Goal: Check status: Check status

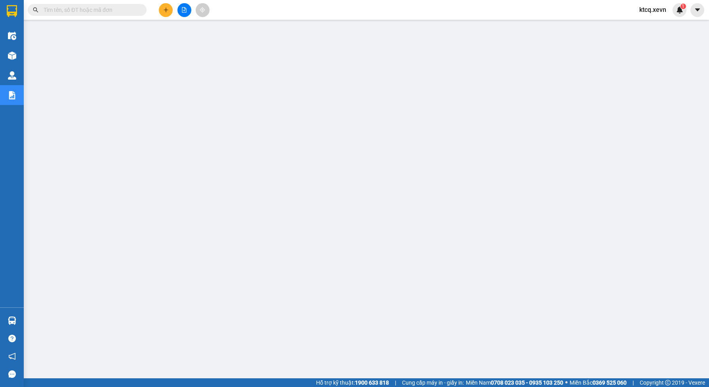
click at [97, 11] on input "text" at bounding box center [90, 10] width 93 height 9
paste input "VPND1010250030"
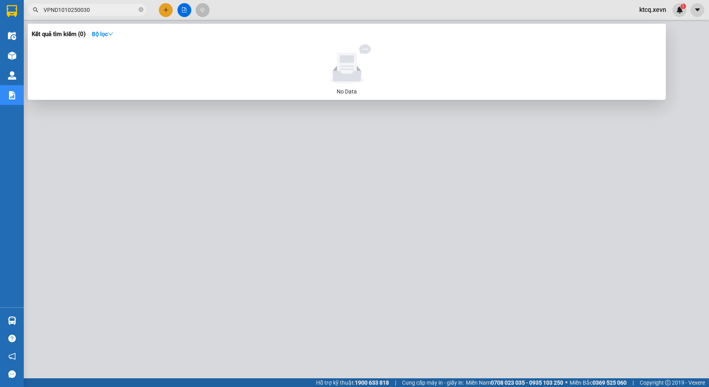
click at [56, 6] on input "VPND1010250030" at bounding box center [90, 10] width 93 height 9
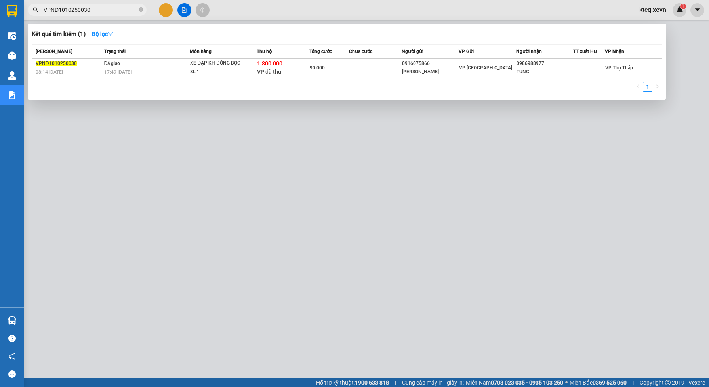
drag, startPoint x: 104, startPoint y: 8, endPoint x: -2, endPoint y: 11, distance: 105.8
click at [0, 11] on html "Kết quả tìm kiếm ( 1 ) Bộ lọc Mã ĐH Trạng thái Món hàng Thu hộ Tổng cước Chưa c…" at bounding box center [354, 193] width 709 height 387
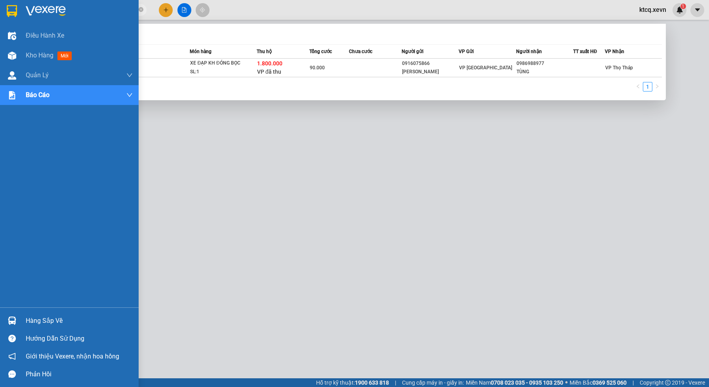
paste input "BC0810250186"
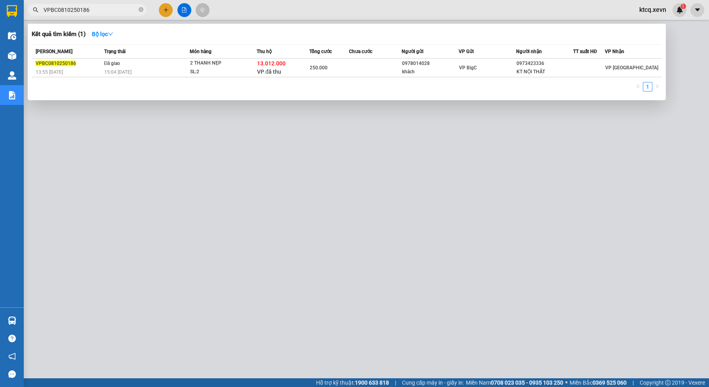
click at [103, 9] on input "VPBC0810250186" at bounding box center [90, 10] width 93 height 9
paste input "TT0910250027"
click at [105, 8] on input "VPTT0910250027" at bounding box center [90, 10] width 93 height 9
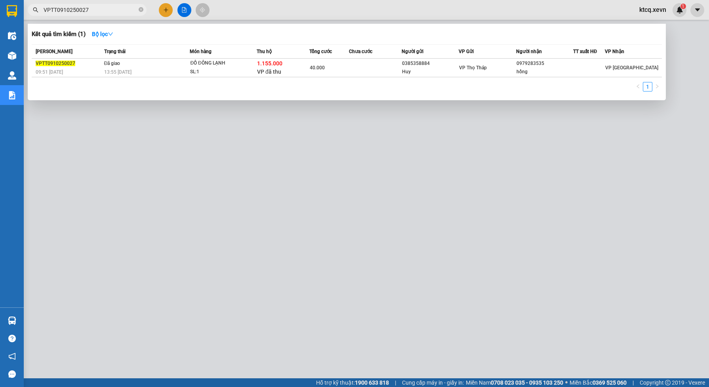
paste input "BC0910250125"
click at [89, 9] on input "VPBC0910250125" at bounding box center [90, 10] width 93 height 9
paste input "TT0910250027"
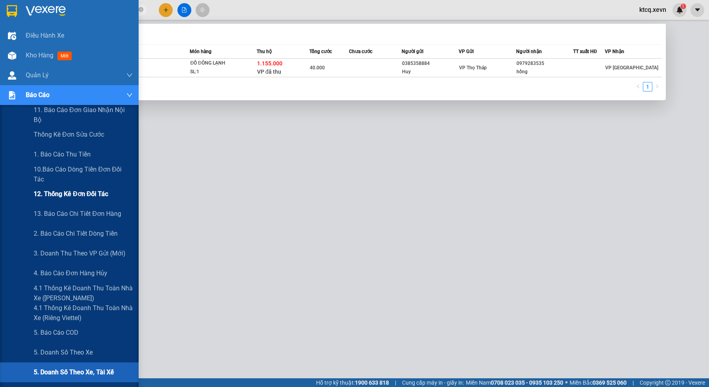
click at [48, 194] on span "12. Thống kê đơn đối tác" at bounding box center [71, 194] width 74 height 10
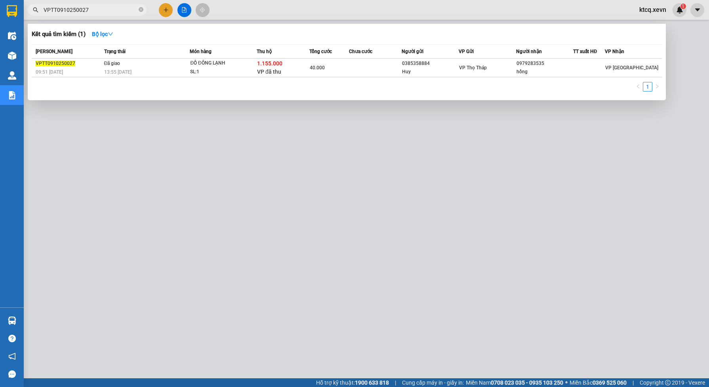
click at [185, 133] on div at bounding box center [354, 193] width 709 height 387
click at [106, 11] on input "VPTT0910250027" at bounding box center [90, 10] width 93 height 9
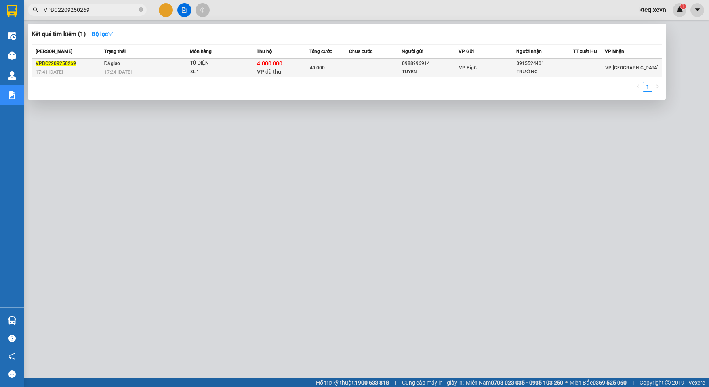
type input "VPBC2209250269"
click at [245, 72] on div "SL: 1" at bounding box center [219, 72] width 59 height 9
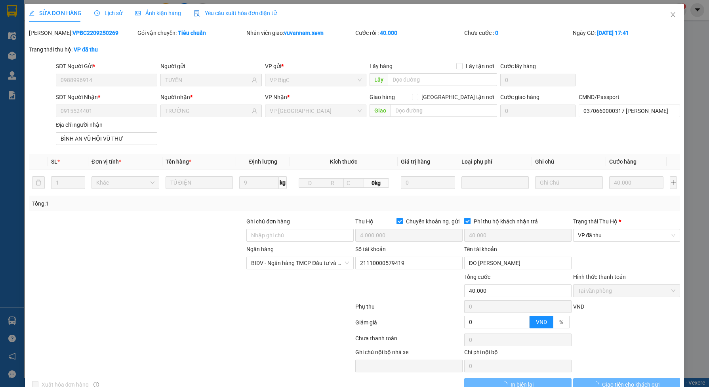
type input "0988996914"
type input "TUYẾN"
type input "0915524401"
type input "TRƯỜNG"
type input "0370660000317 [PERSON_NAME]"
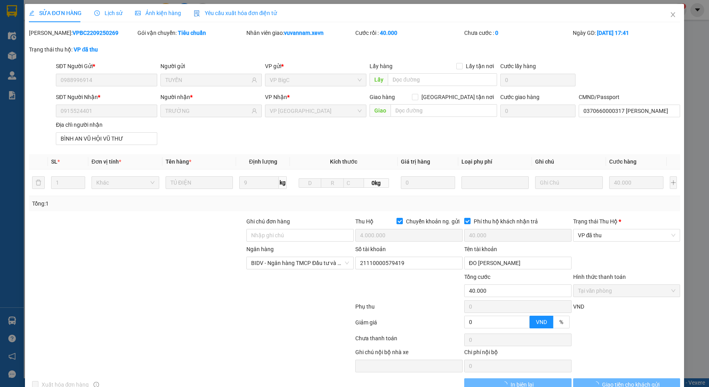
type input "BÌNH AN VŨ HỘI VŨ THƯ"
checkbox input "true"
type input "4.000.000"
type input "40.000"
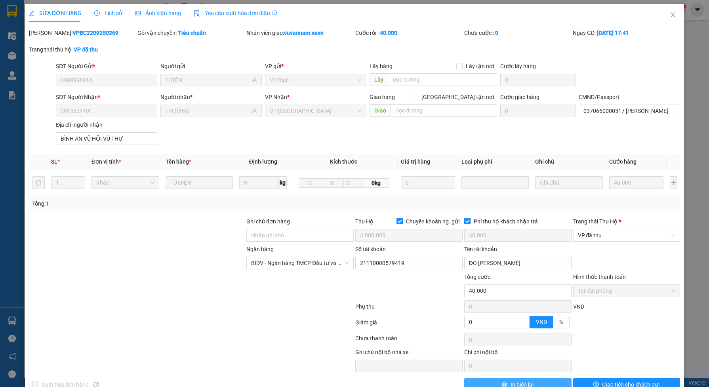
click at [549, 383] on button "In biên lai" at bounding box center [517, 384] width 107 height 13
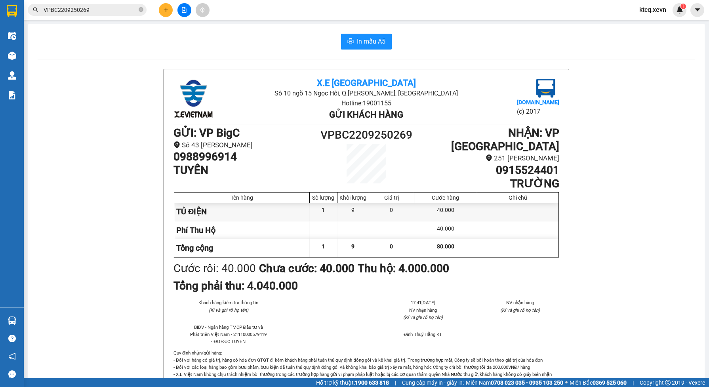
click at [107, 8] on input "VPBC2209250269" at bounding box center [90, 10] width 93 height 9
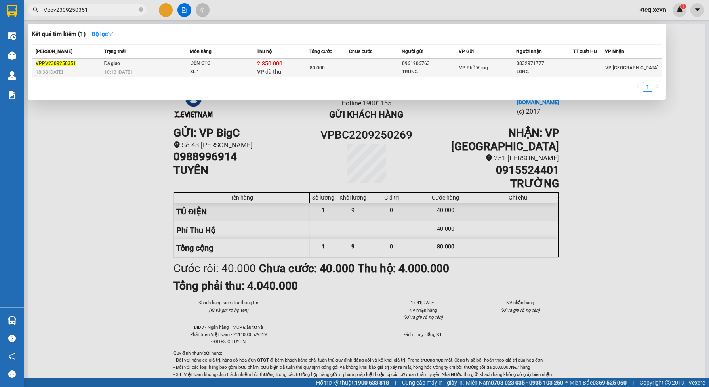
type input "Vppv2309250351"
click at [162, 72] on div "10:13 [DATE]" at bounding box center [147, 72] width 86 height 9
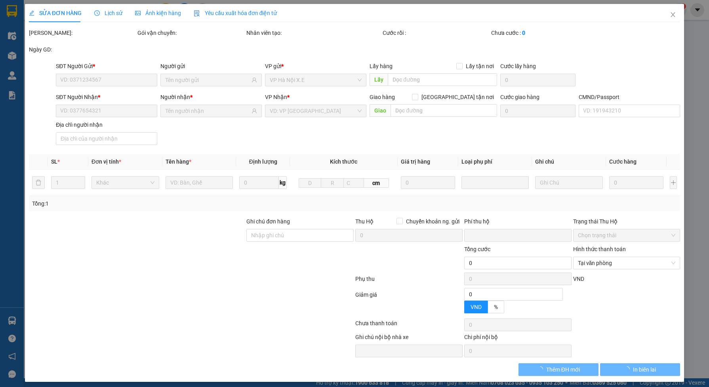
type input "0961906763"
type input "TRUNG"
type input "0832971777"
type input "LONG"
type input "037084006181 [PERSON_NAME]"
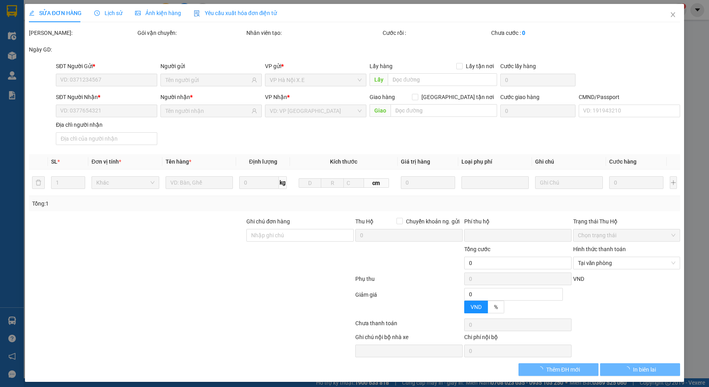
checkbox input "true"
type input "2.350.000"
type input "0"
type input "80.000"
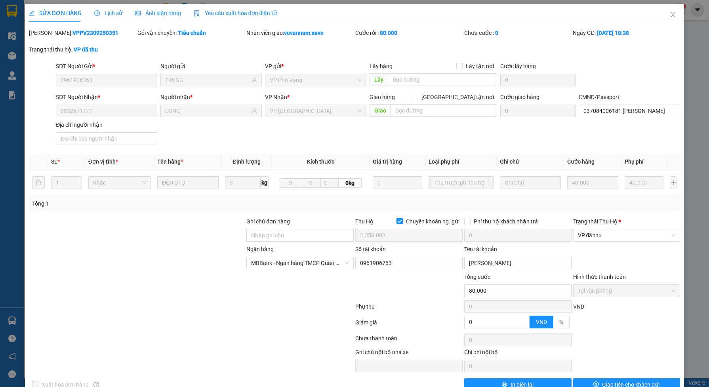
scroll to position [29, 0]
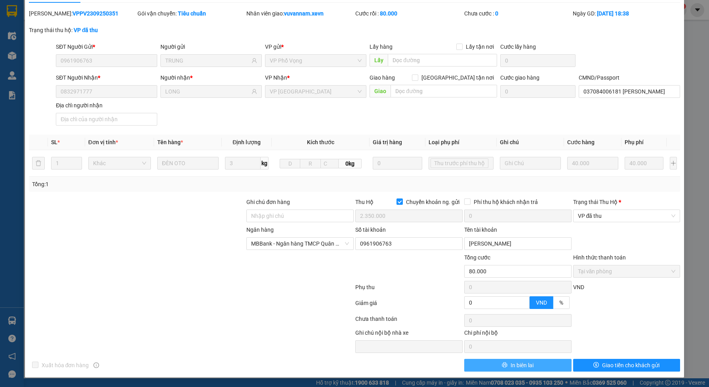
click at [498, 361] on button "In biên lai" at bounding box center [517, 365] width 107 height 13
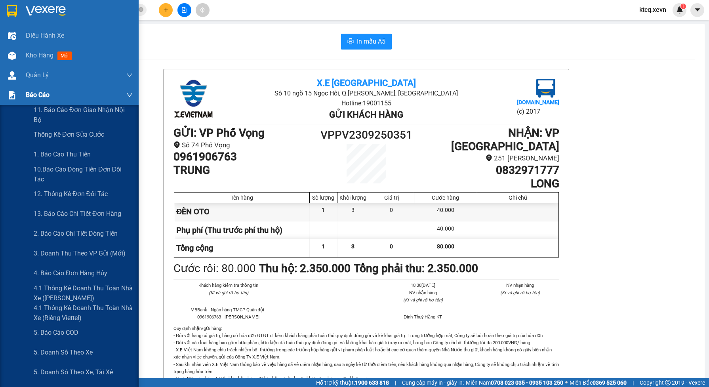
click at [14, 93] on img at bounding box center [12, 95] width 8 height 8
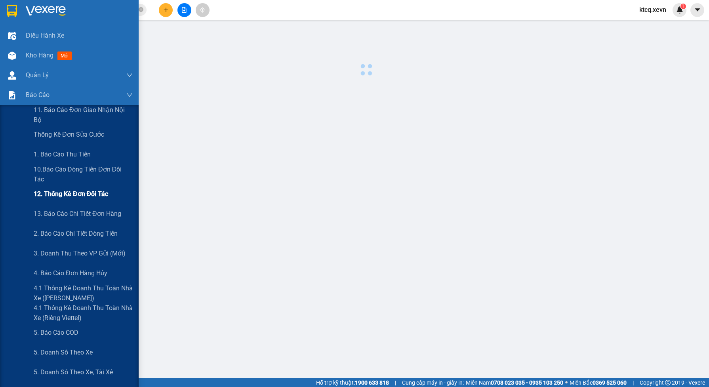
click at [64, 189] on span "12. Thống kê đơn đối tác" at bounding box center [71, 194] width 74 height 10
